Goal: Information Seeking & Learning: Learn about a topic

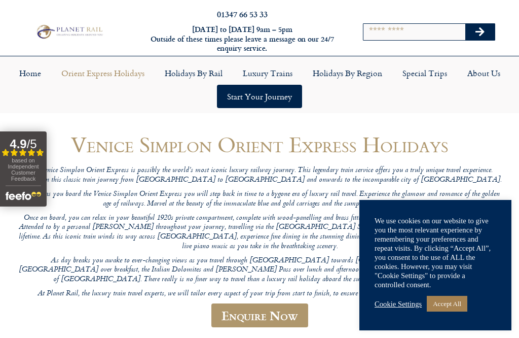
click at [453, 305] on link "Accept All" at bounding box center [447, 304] width 41 height 16
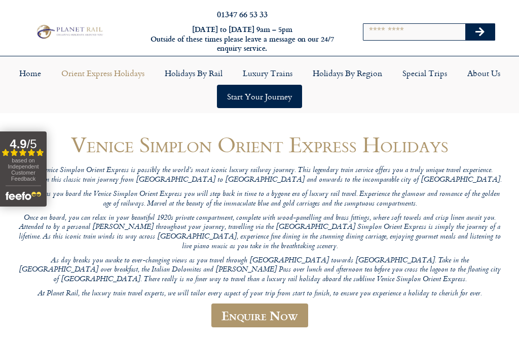
click at [258, 70] on link "Luxury Trains" at bounding box center [268, 72] width 70 height 23
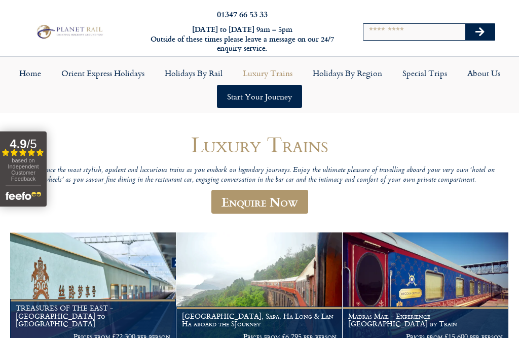
click at [22, 75] on link "Home" at bounding box center [30, 72] width 42 height 23
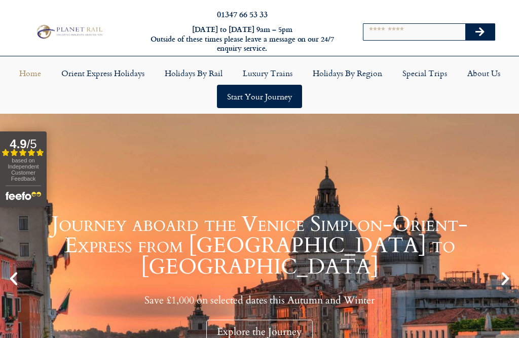
click at [416, 74] on link "Special Trips" at bounding box center [424, 72] width 65 height 23
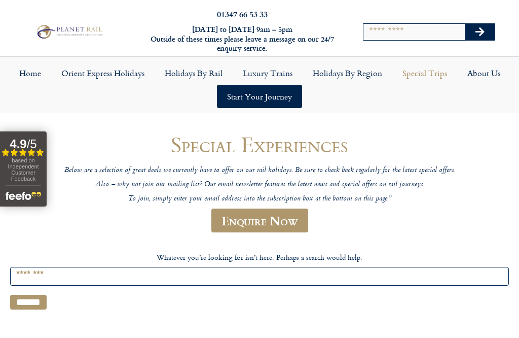
click at [118, 73] on link "Orient Express Holidays" at bounding box center [102, 72] width 103 height 23
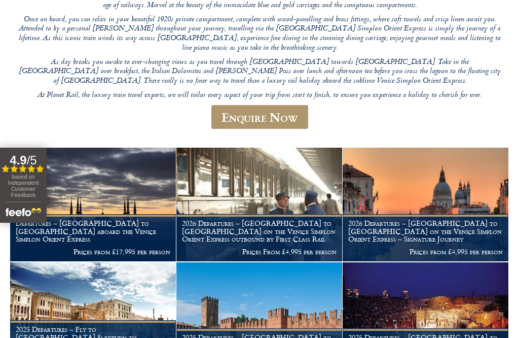
scroll to position [199, 0]
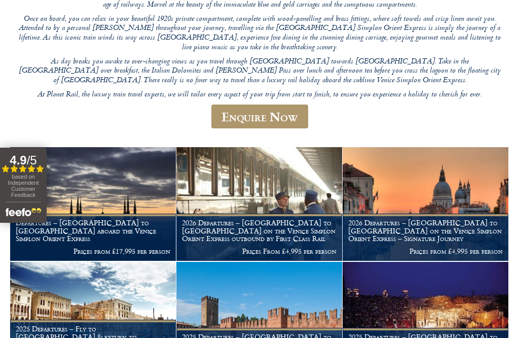
click at [443, 190] on img at bounding box center [426, 203] width 166 height 113
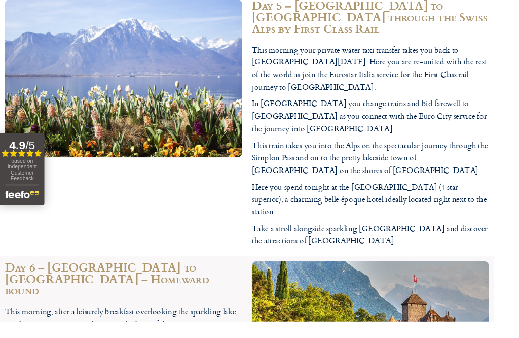
scroll to position [2348, 0]
